Goal: Information Seeking & Learning: Learn about a topic

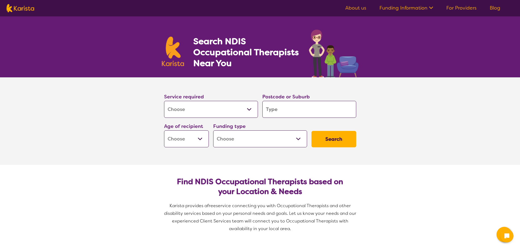
select select "[MEDICAL_DATA]"
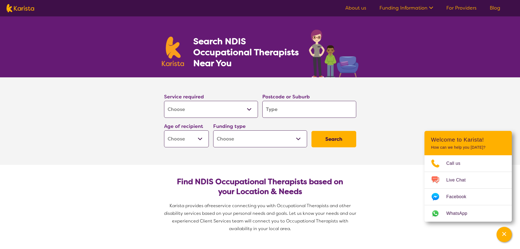
click at [406, 7] on link "Funding Information" at bounding box center [407, 8] width 54 height 7
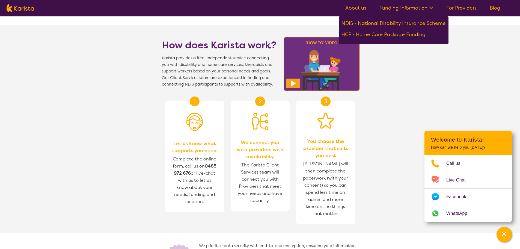
scroll to position [574, 0]
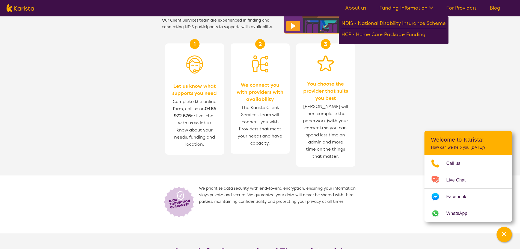
click at [144, 93] on section "How does Karista work? Karista provides a free, independent service connecting …" at bounding box center [260, 100] width 520 height 265
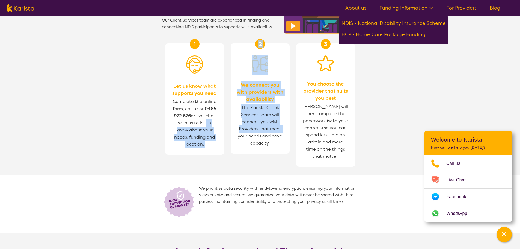
drag, startPoint x: 203, startPoint y: 122, endPoint x: 235, endPoint y: 138, distance: 35.8
click at [235, 138] on section "1 Let us know what supports you need Complete the online form, call us on [PHON…" at bounding box center [260, 102] width 210 height 145
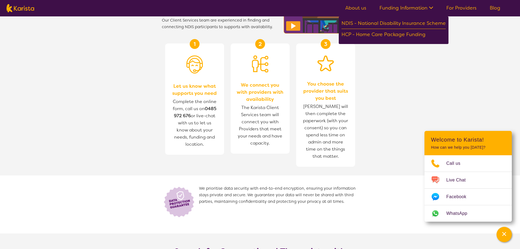
click at [243, 145] on span "The Karista Client Services team will connect you with Providers that meet your…" at bounding box center [260, 125] width 48 height 45
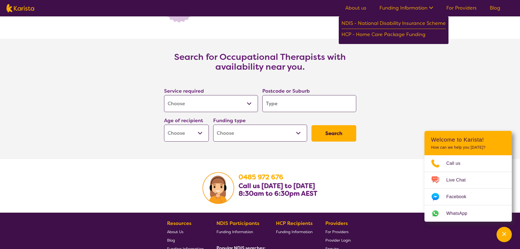
scroll to position [819, 0]
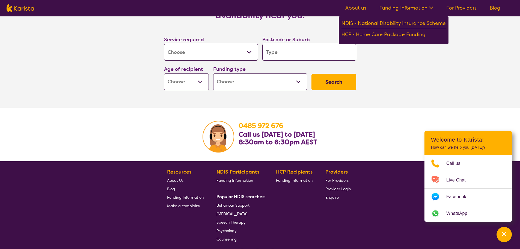
click at [203, 51] on select "Allied Health Assistant Assessment ([MEDICAL_DATA] or [MEDICAL_DATA]) Behaviour…" at bounding box center [211, 52] width 94 height 17
click at [137, 49] on section "Search for Occupational Therapists with availability near you. Service required…" at bounding box center [260, 47] width 520 height 120
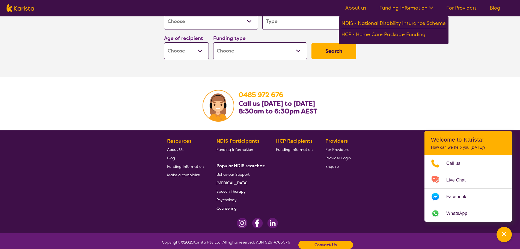
scroll to position [863, 0]
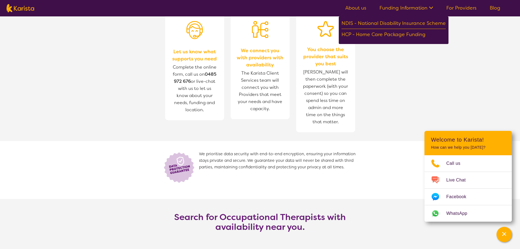
drag, startPoint x: 293, startPoint y: 192, endPoint x: 287, endPoint y: 145, distance: 48.2
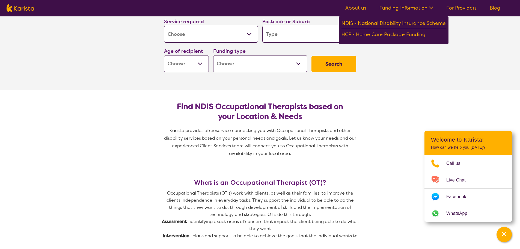
drag, startPoint x: 299, startPoint y: 158, endPoint x: 260, endPoint y: 107, distance: 64.3
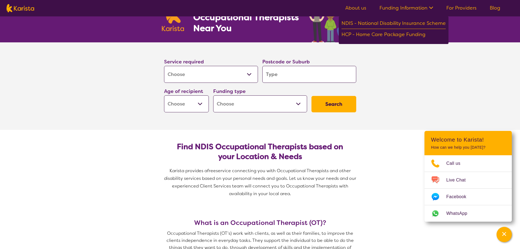
scroll to position [0, 0]
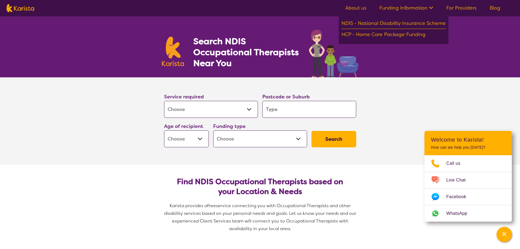
click at [357, 8] on link "About us" at bounding box center [356, 8] width 21 height 7
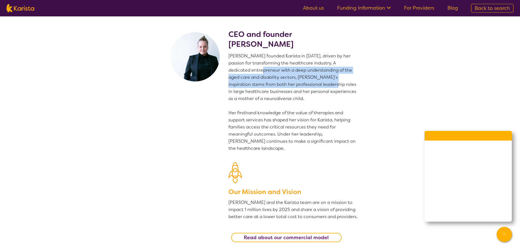
drag, startPoint x: 265, startPoint y: 72, endPoint x: 309, endPoint y: 84, distance: 45.5
click at [309, 84] on p "[PERSON_NAME] founded Karista in [DATE], driven by her passion for transforming…" at bounding box center [294, 101] width 130 height 99
click at [309, 87] on p "[PERSON_NAME] founded Karista in [DATE], driven by her passion for transforming…" at bounding box center [294, 101] width 130 height 99
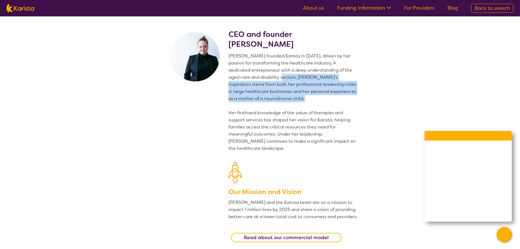
drag, startPoint x: 275, startPoint y: 79, endPoint x: 273, endPoint y: 102, distance: 23.3
click at [273, 102] on p "[PERSON_NAME] founded Karista in [DATE], driven by her passion for transforming…" at bounding box center [294, 101] width 130 height 99
click at [267, 104] on p "[PERSON_NAME] founded Karista in [DATE], driven by her passion for transforming…" at bounding box center [294, 101] width 130 height 99
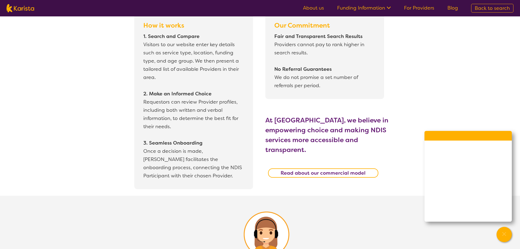
scroll to position [519, 0]
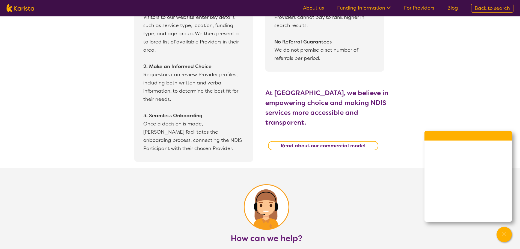
click at [263, 110] on div "How it works 1. Search and Compare Visitors to our website enter key details su…" at bounding box center [199, 73] width 131 height 177
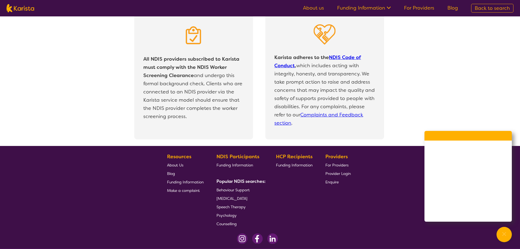
scroll to position [1147, 0]
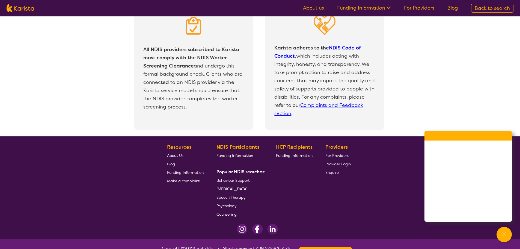
click at [247, 187] on span "[MEDICAL_DATA]" at bounding box center [232, 188] width 31 height 5
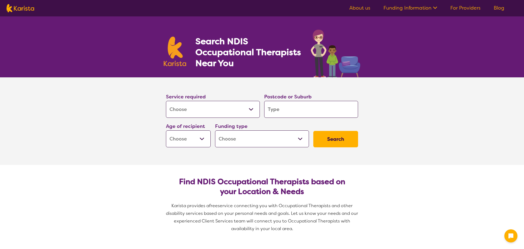
select select "[MEDICAL_DATA]"
click at [238, 106] on select "Allied Health Assistant Assessment (ADHD or Autism) Behaviour support Counselli…" at bounding box center [211, 109] width 94 height 17
click at [283, 110] on input "search" at bounding box center [310, 109] width 94 height 17
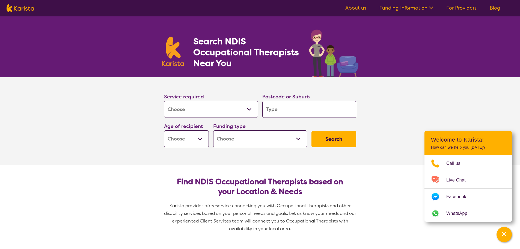
type input "2"
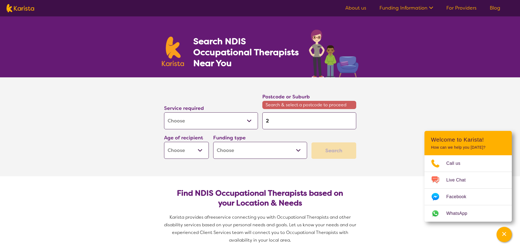
type input "22"
type input "221"
type input "2217"
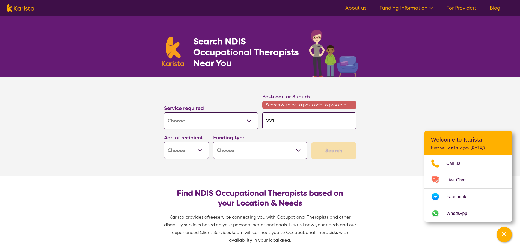
type input "2217"
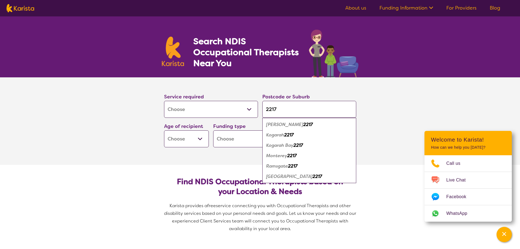
type input "2217"
click at [290, 179] on div "Ramsgate Beach 2217" at bounding box center [309, 176] width 89 height 10
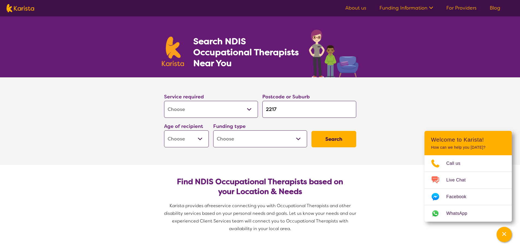
click at [352, 142] on button "Search" at bounding box center [334, 139] width 45 height 16
drag, startPoint x: 222, startPoint y: 139, endPoint x: 217, endPoint y: 140, distance: 4.8
click at [221, 139] on select "Home Care Package (HCP) National Disability Insurance Scheme (NDIS) I don't know" at bounding box center [260, 138] width 94 height 17
click at [199, 140] on select "Early Childhood - 0 to 9 Child - 10 to 11 Adolescent - 12 to 17 Adult - 18 to 6…" at bounding box center [186, 138] width 45 height 17
select select "CH"
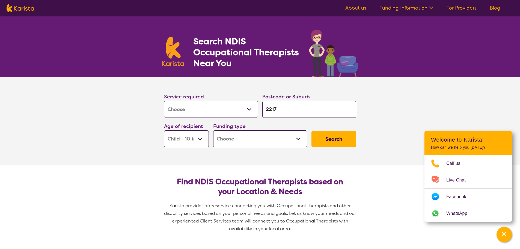
click at [164, 130] on select "Early Childhood - 0 to 9 Child - 10 to 11 Adolescent - 12 to 17 Adult - 18 to 6…" at bounding box center [186, 138] width 45 height 17
select select "CH"
click at [290, 151] on section "Service required Allied Health Assistant Assessment (ADHD or Autism) Behaviour …" at bounding box center [260, 120] width 219 height 87
drag, startPoint x: 282, startPoint y: 142, endPoint x: 281, endPoint y: 147, distance: 5.1
click at [282, 142] on select "Home Care Package (HCP) National Disability Insurance Scheme (NDIS) I don't know" at bounding box center [260, 138] width 94 height 17
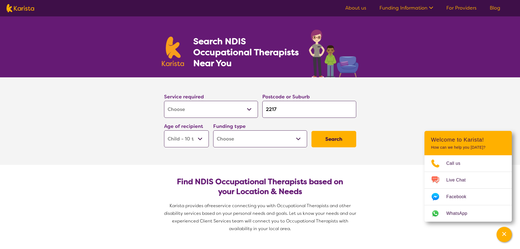
select select "i-don-t-know"
click at [213, 130] on select "Home Care Package (HCP) National Disability Insurance Scheme (NDIS) I don't know" at bounding box center [260, 138] width 94 height 17
select select "i-don-t-know"
click at [335, 142] on button "Search" at bounding box center [334, 139] width 45 height 16
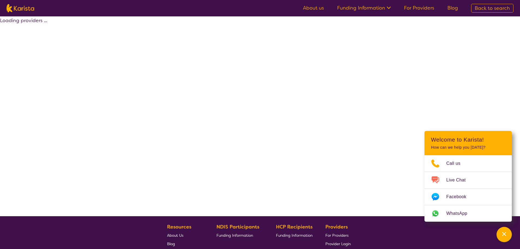
select select "[MEDICAL_DATA]"
select select "CH"
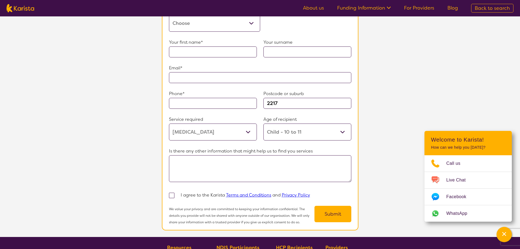
scroll to position [78, 0]
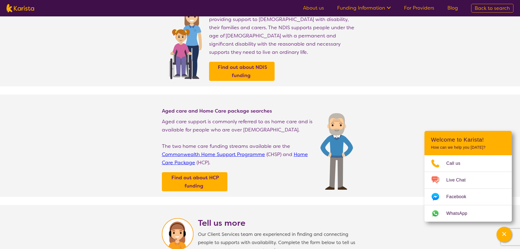
drag, startPoint x: 125, startPoint y: 154, endPoint x: 100, endPoint y: 80, distance: 77.8
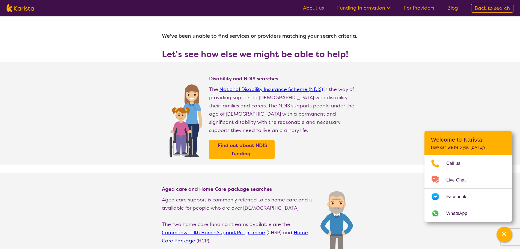
select select "[MEDICAL_DATA]"
select select "CH"
select select "i-don-t-know"
select select "[MEDICAL_DATA]"
select select "CH"
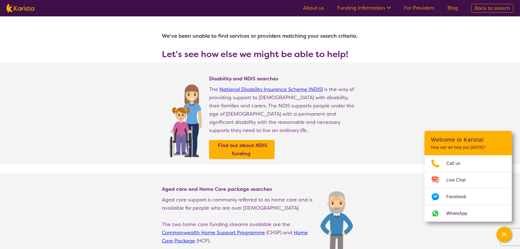
select select "i-don-t-know"
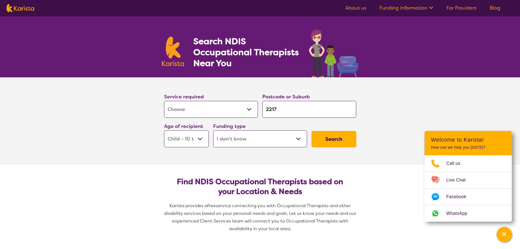
click at [288, 104] on input "2217" at bounding box center [310, 109] width 94 height 17
type input "2"
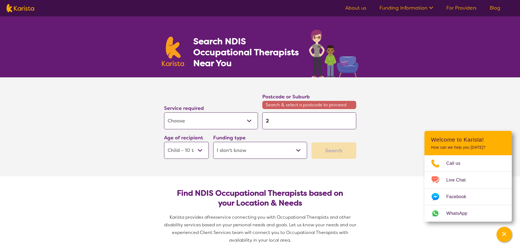
type input "22"
type input "221"
type input "2213"
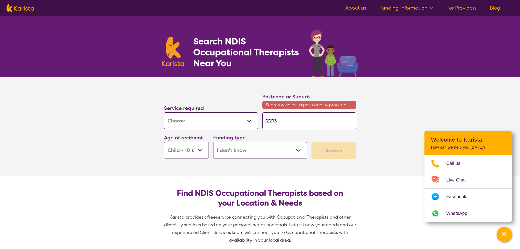
type input "2213"
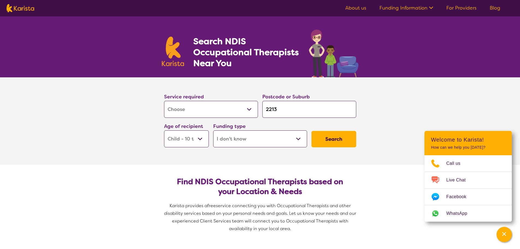
click button "Search" at bounding box center [334, 139] width 45 height 16
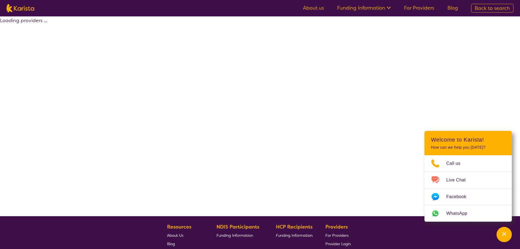
select select "[MEDICAL_DATA]"
select select "CH"
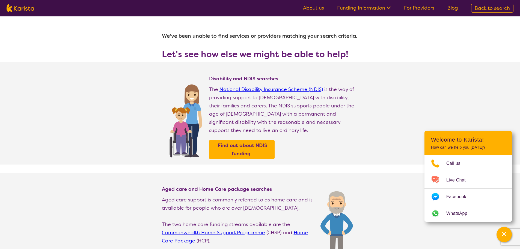
select select "[MEDICAL_DATA]"
select select "CH"
select select "i-don-t-know"
select select "[MEDICAL_DATA]"
select select "CH"
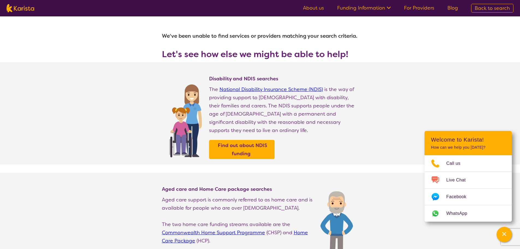
select select "i-don-t-know"
